Goal: Task Accomplishment & Management: Manage account settings

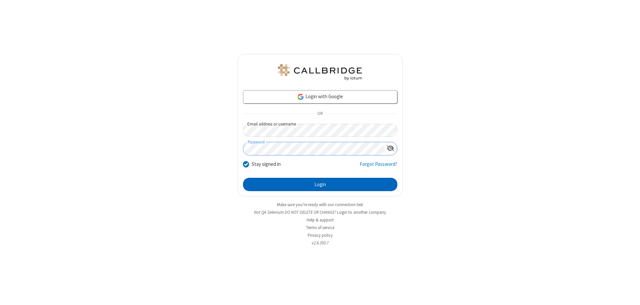
click at [320, 185] on button "Login" at bounding box center [320, 184] width 154 height 13
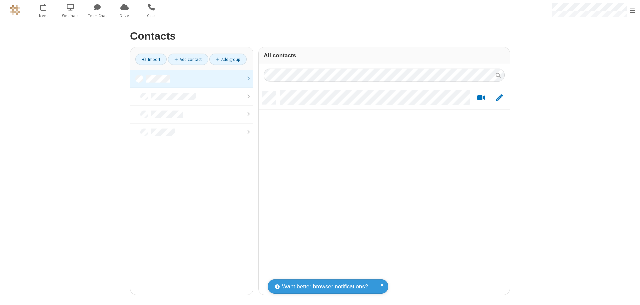
scroll to position [203, 246]
click at [192, 79] on link at bounding box center [191, 79] width 123 height 18
click at [188, 59] on link "Add contact" at bounding box center [188, 59] width 40 height 11
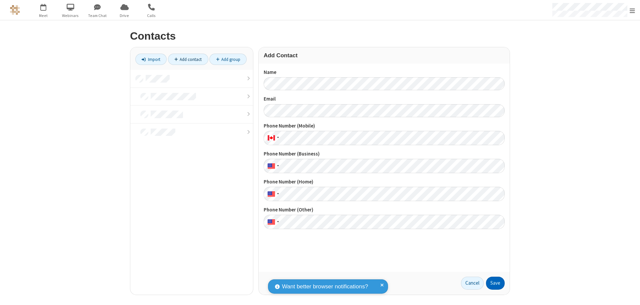
click at [495, 283] on button "Save" at bounding box center [495, 283] width 19 height 13
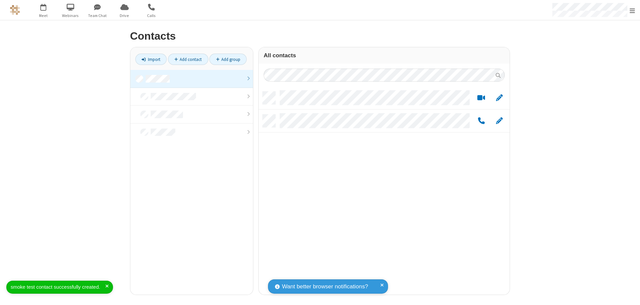
scroll to position [203, 246]
